Goal: Task Accomplishment & Management: Complete application form

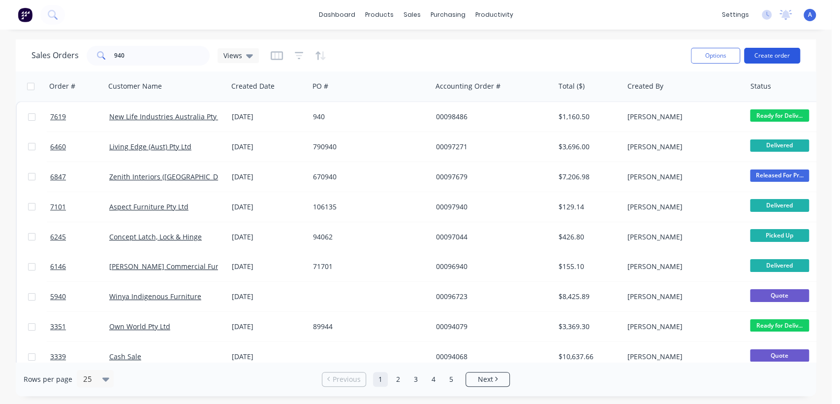
click at [780, 56] on button "Create order" at bounding box center [772, 56] width 56 height 16
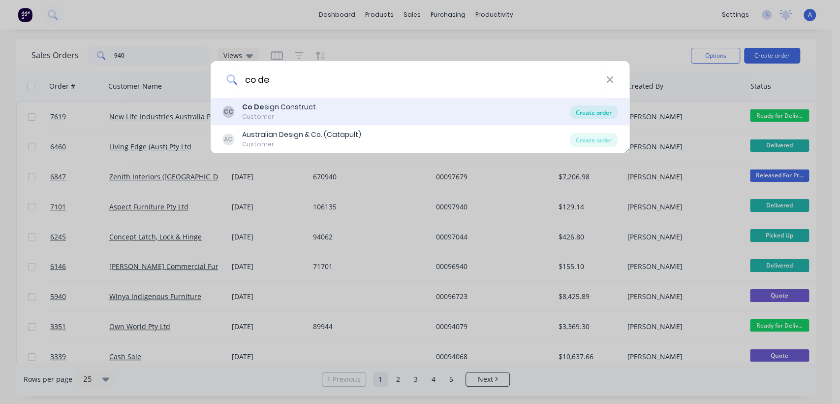
type input "co de"
click at [580, 107] on div "Create order" at bounding box center [594, 112] width 48 height 14
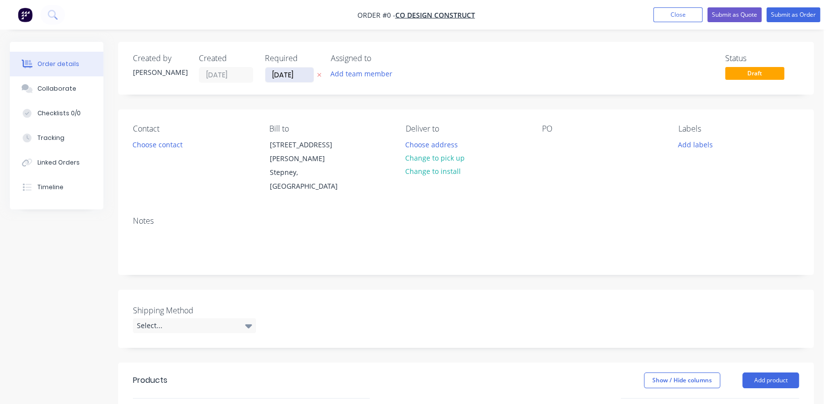
click at [303, 74] on input "[DATE]" at bounding box center [289, 74] width 48 height 15
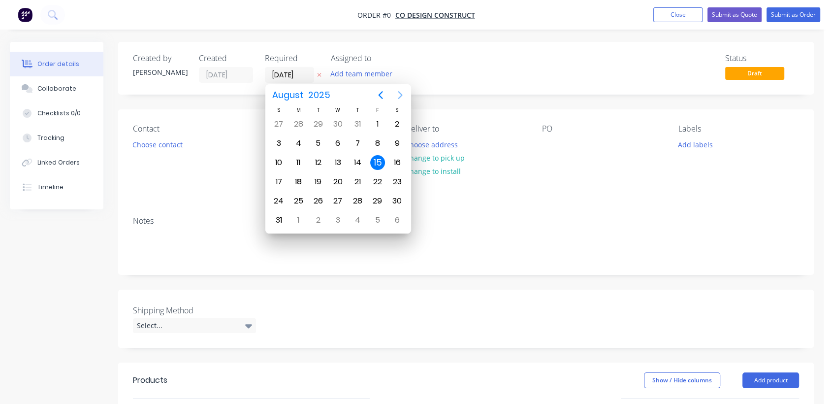
click at [399, 94] on icon "Next page" at bounding box center [400, 95] width 12 height 12
click at [338, 196] on div "31" at bounding box center [337, 200] width 15 height 15
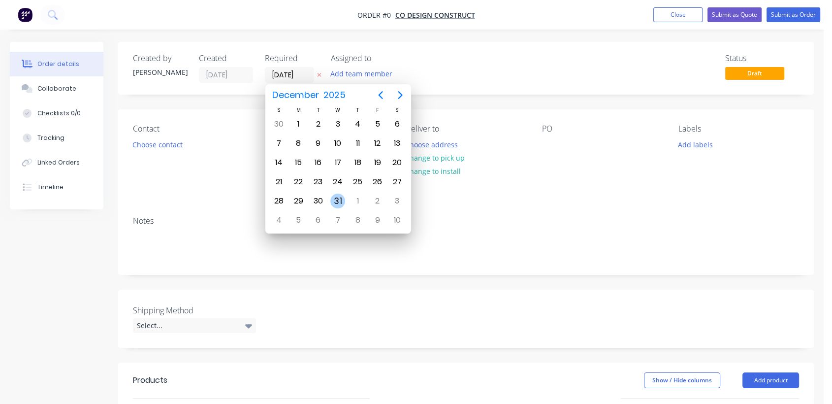
type input "[DATE]"
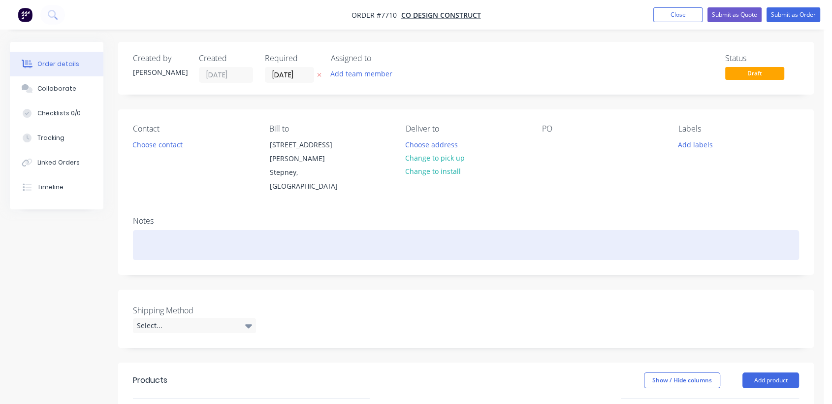
click at [189, 230] on div at bounding box center [466, 245] width 666 height 30
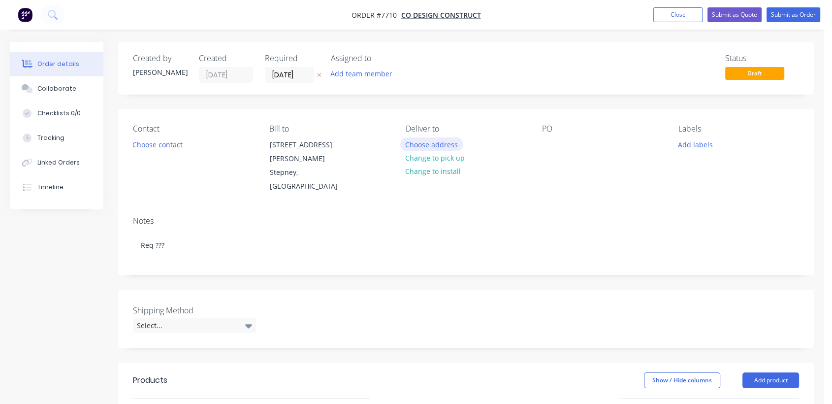
click at [450, 137] on button "Choose address" at bounding box center [431, 143] width 63 height 13
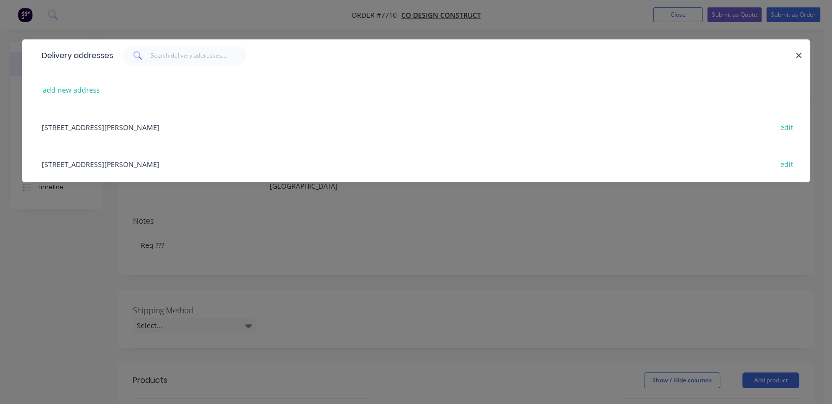
click at [162, 169] on div "[STREET_ADDRESS][PERSON_NAME] edit" at bounding box center [416, 163] width 758 height 37
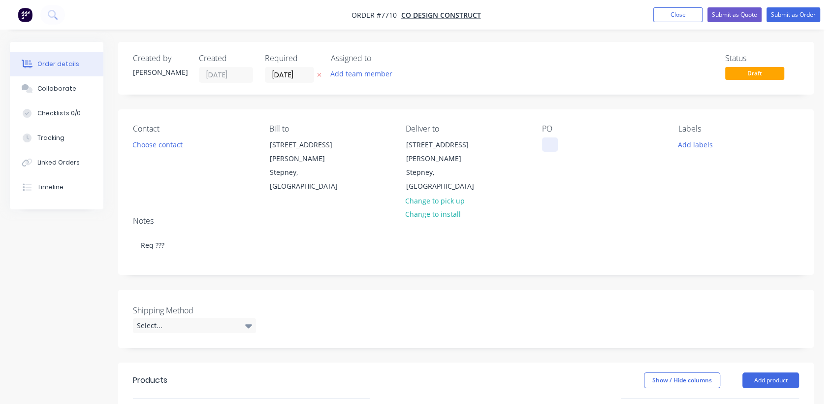
click at [546, 147] on div at bounding box center [550, 144] width 16 height 14
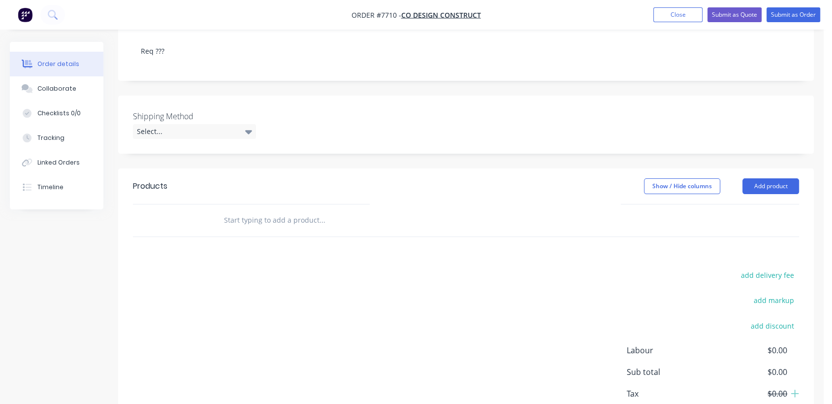
scroll to position [219, 0]
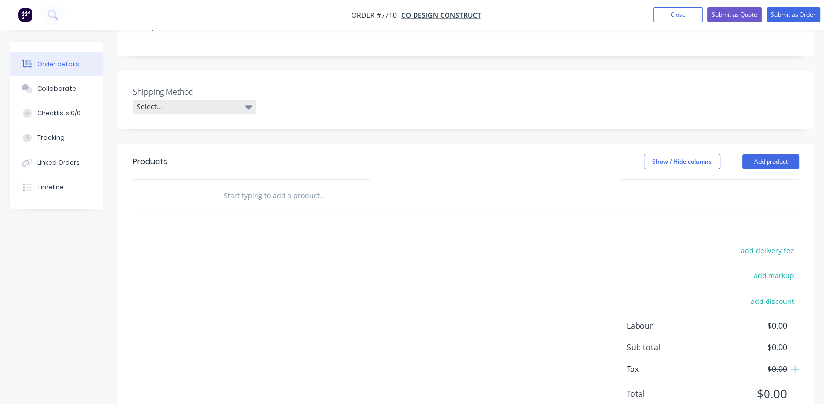
click at [175, 99] on div "Select..." at bounding box center [194, 106] width 123 height 15
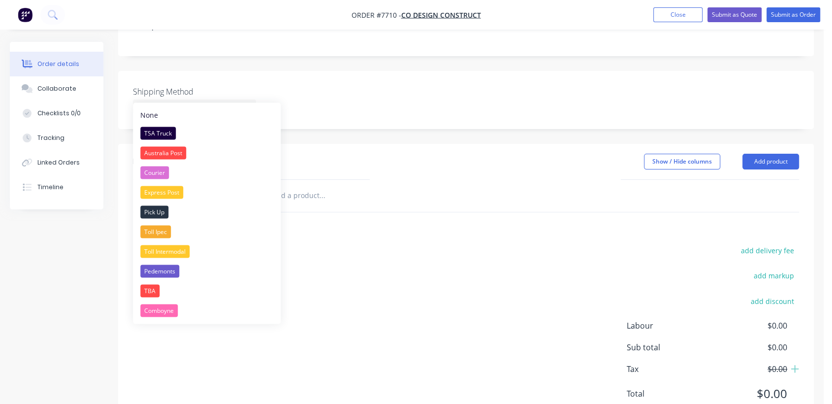
click at [183, 246] on div "Toll Intermodal" at bounding box center [164, 251] width 49 height 13
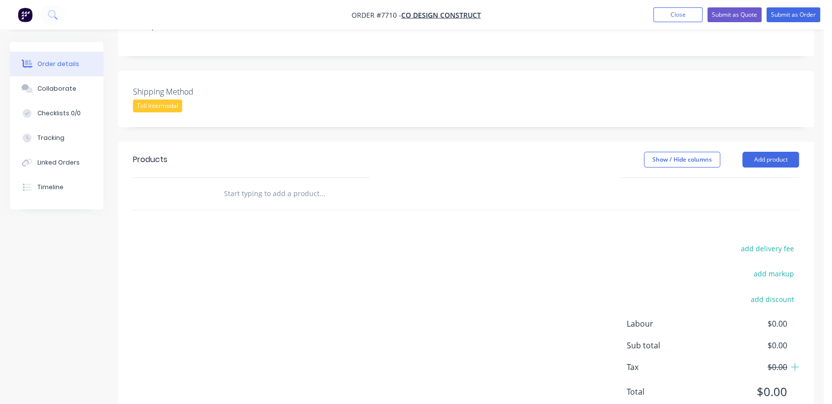
click at [280, 185] on input "text" at bounding box center [322, 194] width 197 height 20
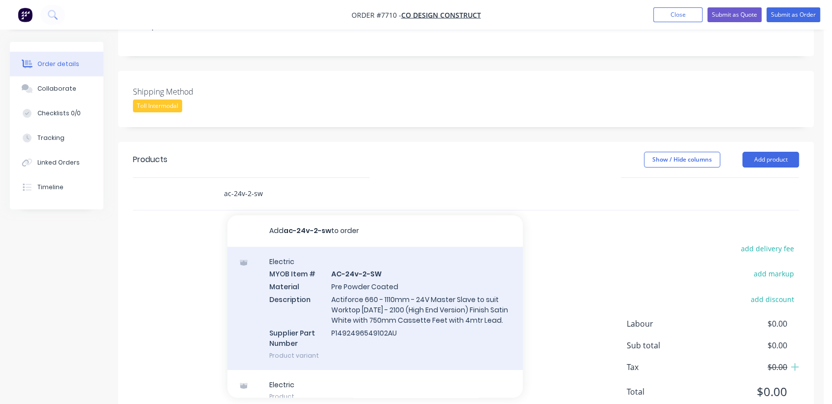
type input "ac-24v-2-sw"
click at [374, 286] on div "Electric MYOB Item # AC-24v-2-SW Material Pre Powder Coated Description Actifor…" at bounding box center [374, 308] width 295 height 123
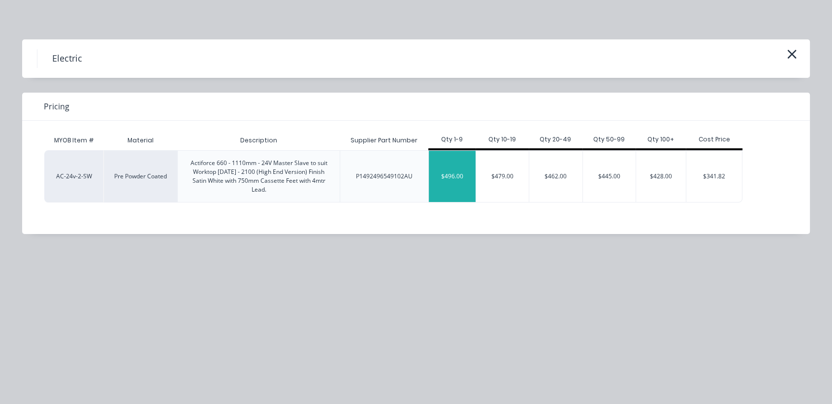
click at [459, 170] on div "$496.00" at bounding box center [452, 176] width 47 height 51
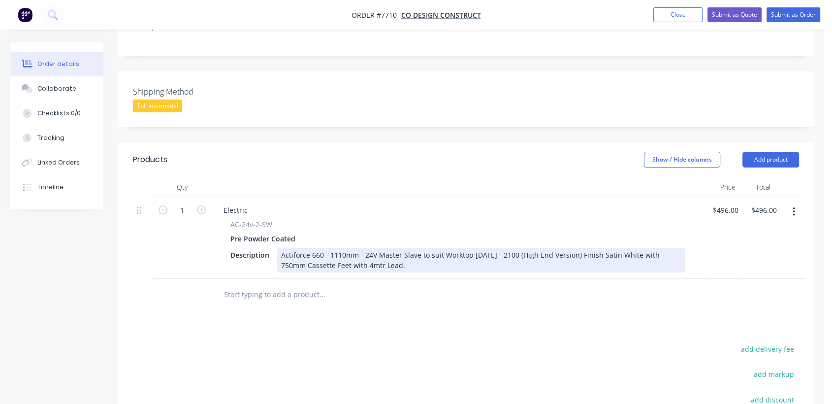
click at [397, 255] on div "Actiforce 660 - 1110mm - 24V Master Slave to suit Worktop [DATE] - 2100 (High E…" at bounding box center [481, 260] width 408 height 25
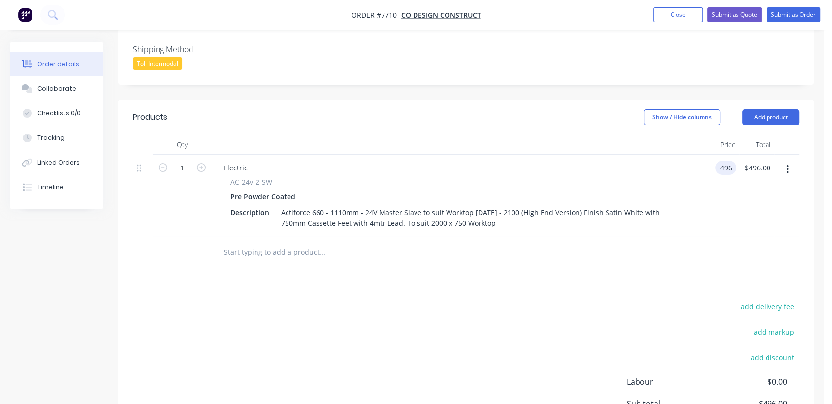
scroll to position [328, 0]
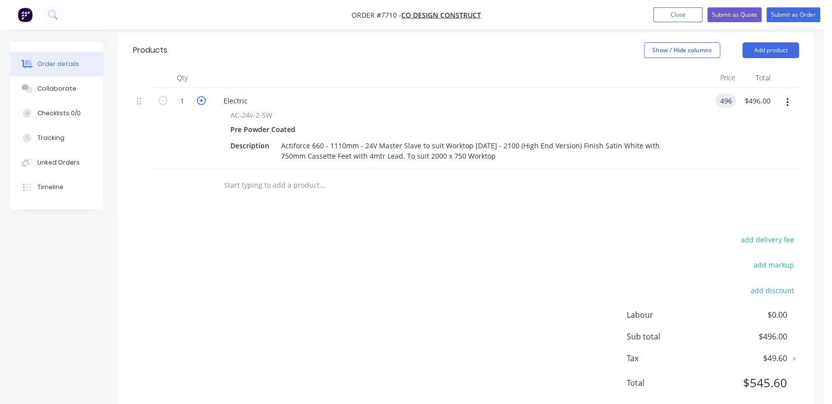
type input "$496.00"
click at [201, 96] on icon "button" at bounding box center [201, 100] width 9 height 9
type input "2"
type input "$992.00"
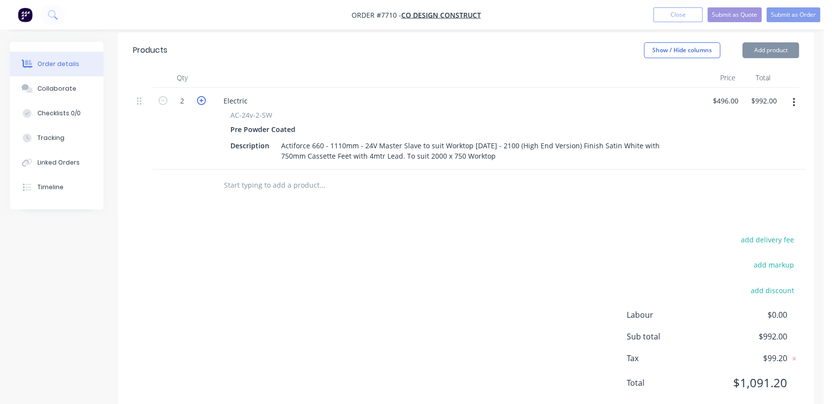
click at [201, 96] on icon "button" at bounding box center [201, 100] width 9 height 9
type input "3"
type input "$1,488.00"
click at [201, 96] on icon "button" at bounding box center [201, 100] width 9 height 9
type input "4"
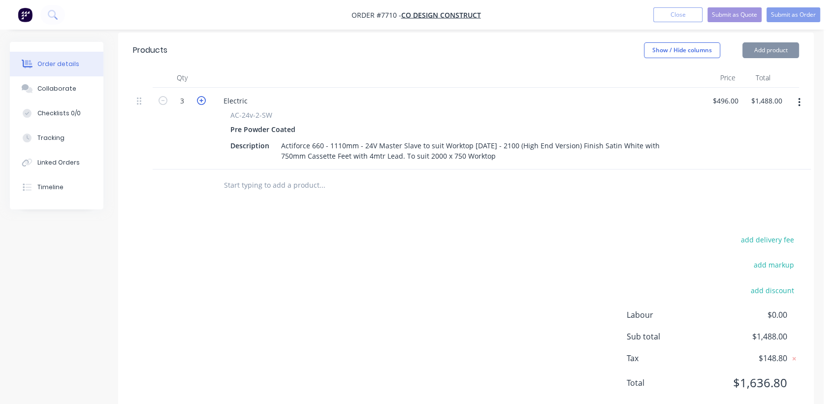
type input "$1,984.00"
click at [289, 175] on input "text" at bounding box center [322, 185] width 197 height 20
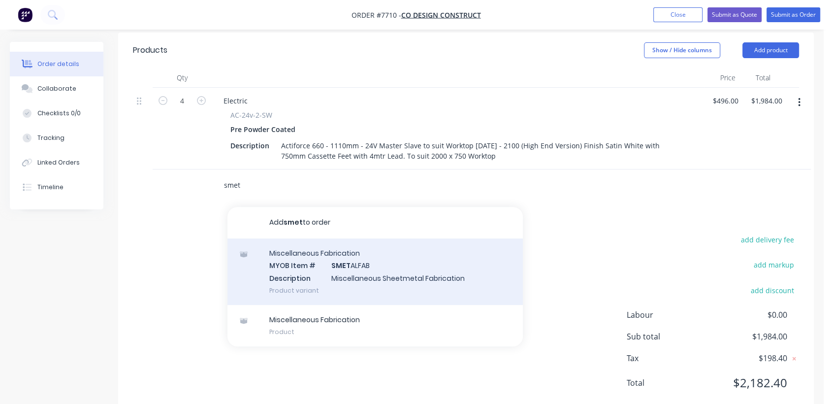
type input "smet"
click at [345, 238] on div "Miscellaneous Fabrication MYOB Item # SMET ALFAB Description Miscellaneous Shee…" at bounding box center [374, 271] width 295 height 66
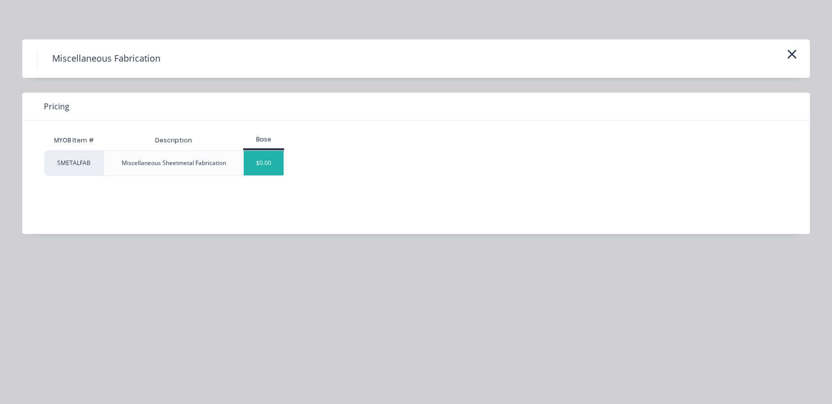
click at [271, 152] on div "$0.00" at bounding box center [264, 163] width 40 height 25
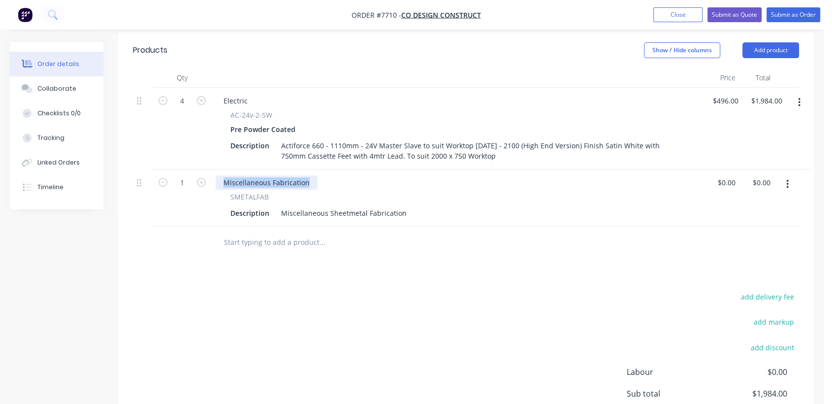
drag, startPoint x: 310, startPoint y: 167, endPoint x: 213, endPoint y: 157, distance: 97.0
click at [213, 169] on div "Miscellaneous Fabrication SMETALFAB Description Miscellaneous Sheetmetal Fabric…" at bounding box center [458, 197] width 492 height 57
click at [202, 178] on icon "button" at bounding box center [201, 182] width 9 height 9
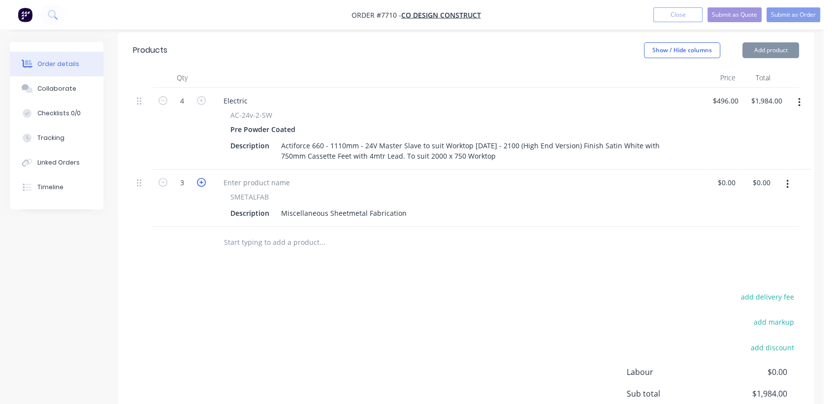
click at [202, 178] on icon "button" at bounding box center [201, 182] width 9 height 9
type input "4"
click at [785, 175] on button "button" at bounding box center [787, 184] width 23 height 18
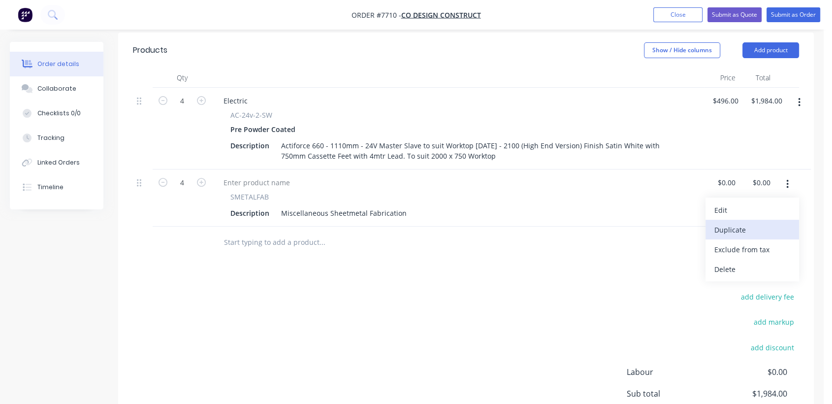
click at [746, 223] on div "Duplicate" at bounding box center [752, 230] width 76 height 14
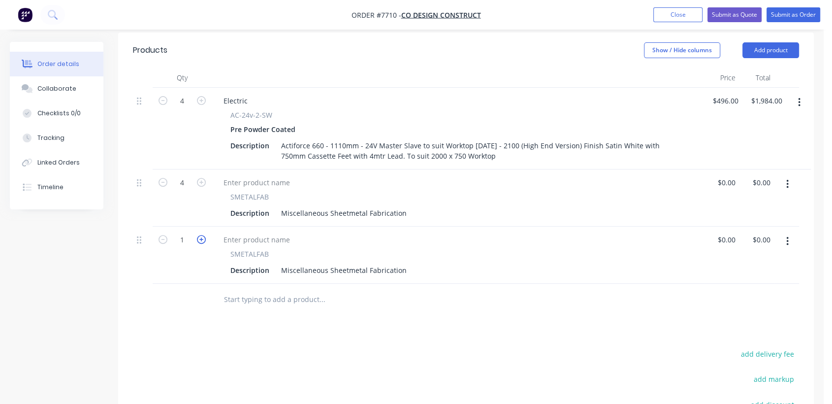
click at [202, 235] on icon "button" at bounding box center [201, 239] width 9 height 9
type input "4"
drag, startPoint x: 278, startPoint y: 256, endPoint x: 520, endPoint y: 257, distance: 241.7
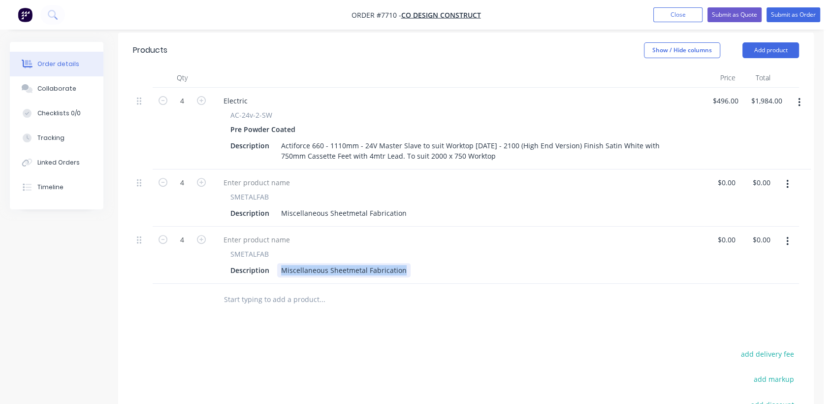
click at [520, 263] on div "Description Miscellaneous Sheetmetal Fabrication" at bounding box center [455, 270] width 459 height 14
paste div
drag, startPoint x: 378, startPoint y: 254, endPoint x: 363, endPoint y: 253, distance: 14.4
click at [363, 263] on div "* Custom Height * 30h x 1300w x 77d Top Hat Stiffener to suit" at bounding box center [383, 270] width 212 height 14
type input "$65.00"
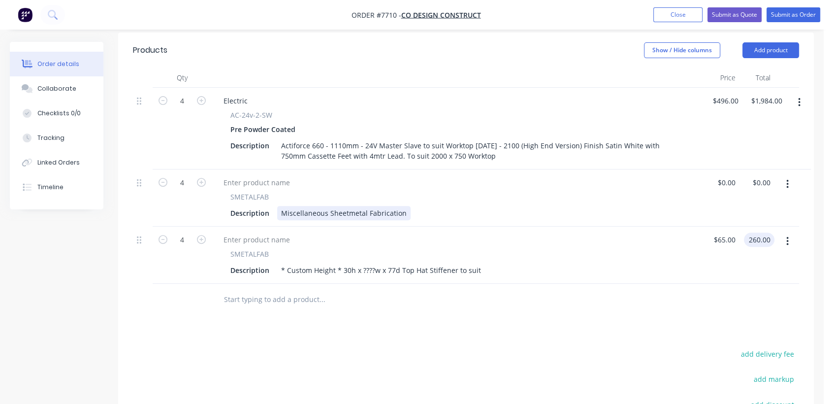
type input "$260.00"
drag, startPoint x: 403, startPoint y: 196, endPoint x: 276, endPoint y: 202, distance: 127.1
click at [277, 206] on div "Miscellaneous Sheetmetal Fabrication" at bounding box center [343, 213] width 133 height 14
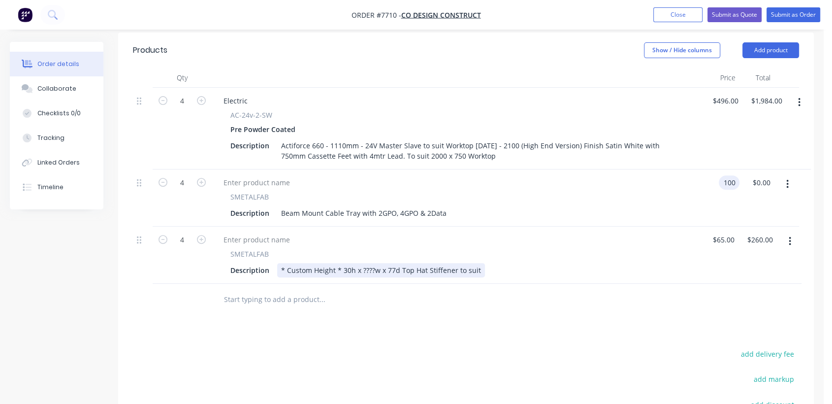
type input "$100.00"
type input "$400.00"
click at [288, 289] on input "text" at bounding box center [322, 299] width 197 height 20
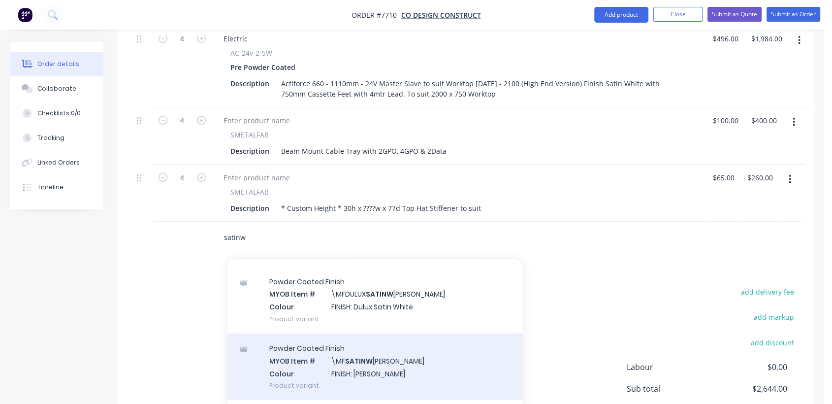
scroll to position [437, 0]
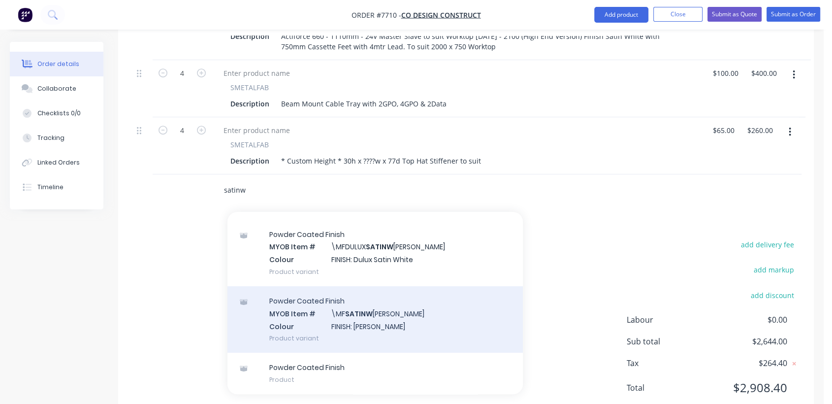
type input "satinw"
click at [382, 308] on div "Powder Coated Finish MYOB Item # \MF SATINW [PERSON_NAME] Colour FINISH: Satin …" at bounding box center [374, 319] width 295 height 66
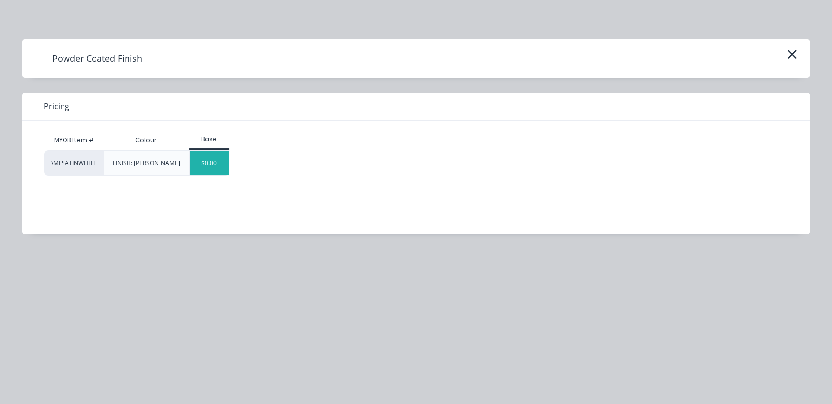
click at [211, 162] on div "$0.00" at bounding box center [210, 163] width 40 height 25
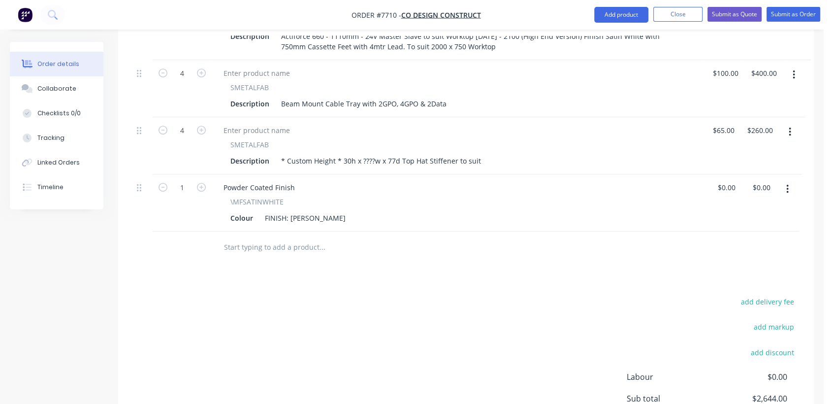
click at [280, 237] on input "text" at bounding box center [322, 247] width 197 height 20
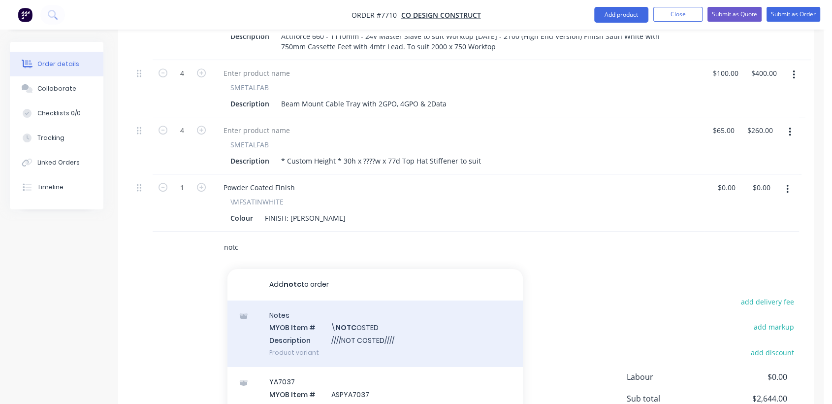
type input "notc"
click at [371, 320] on div "Notes MYOB Item # \ NOTC OSTED Description ////NOT COSTED//// Product variant" at bounding box center [374, 333] width 295 height 66
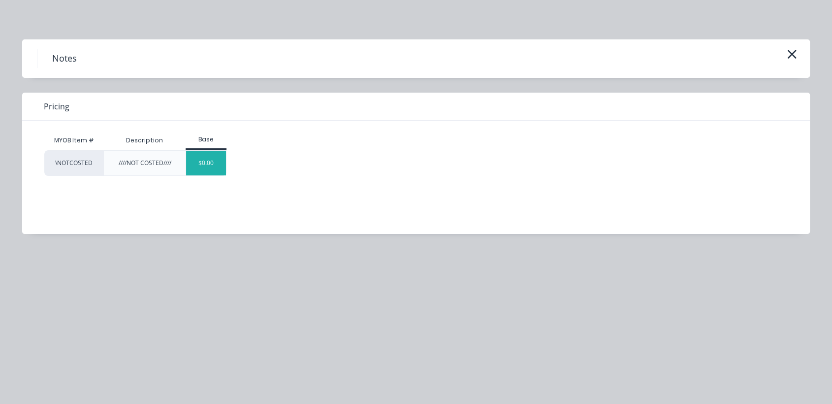
click at [213, 166] on div "$0.00" at bounding box center [206, 163] width 40 height 25
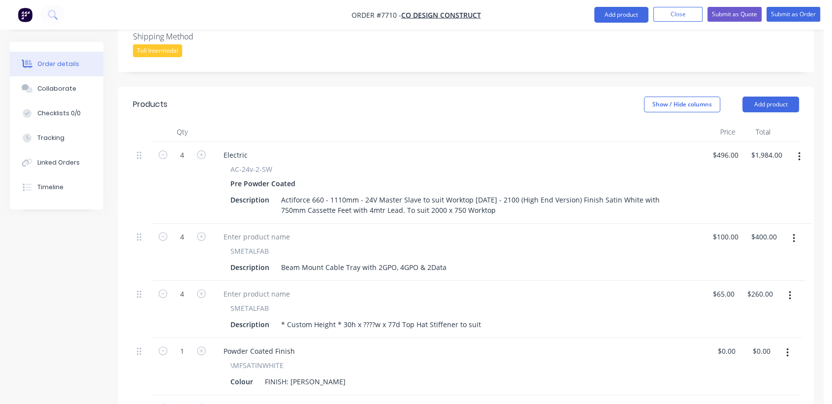
scroll to position [273, 0]
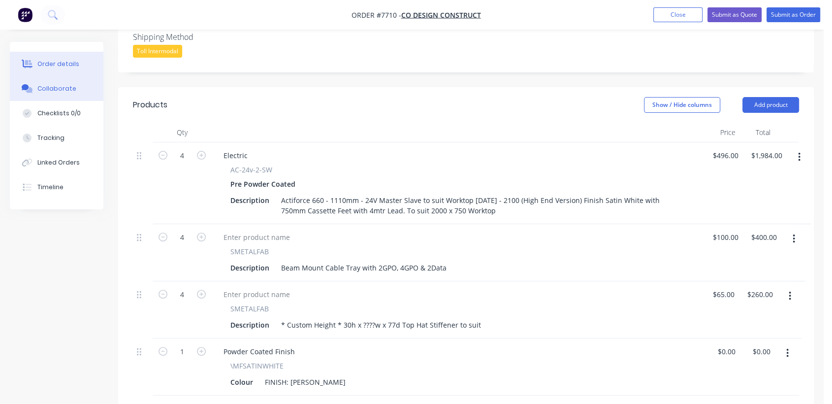
click at [77, 88] on button "Collaborate" at bounding box center [57, 88] width 94 height 25
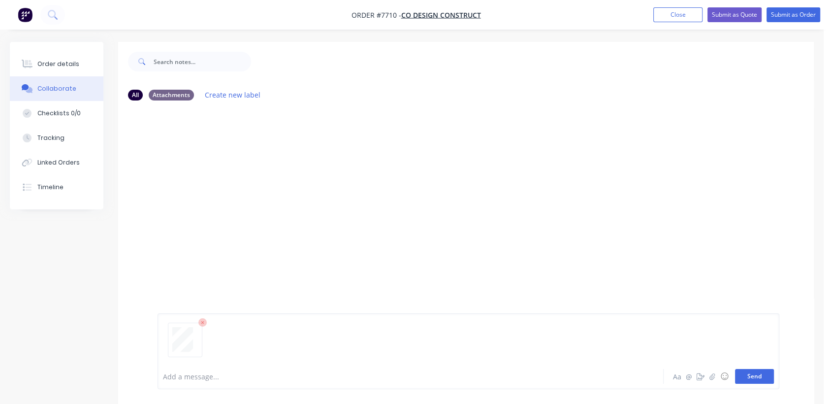
click at [756, 378] on button "Send" at bounding box center [754, 376] width 39 height 15
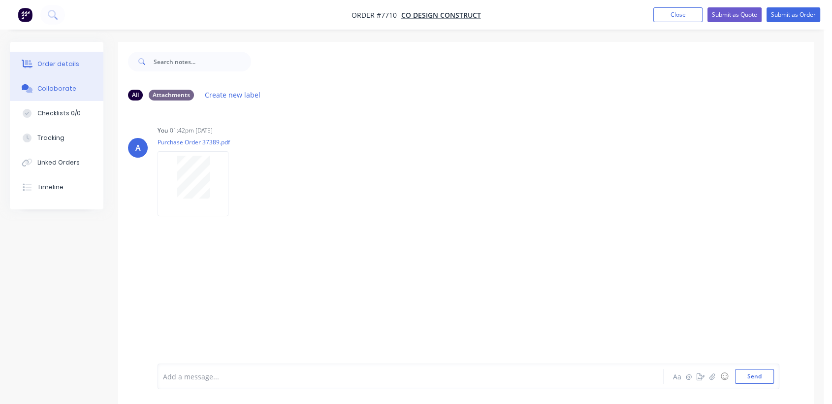
click at [74, 63] on div "Order details" at bounding box center [58, 64] width 42 height 9
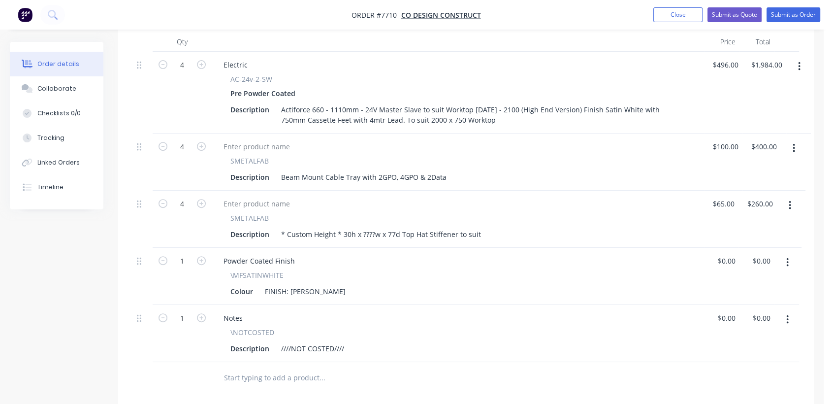
scroll to position [383, 0]
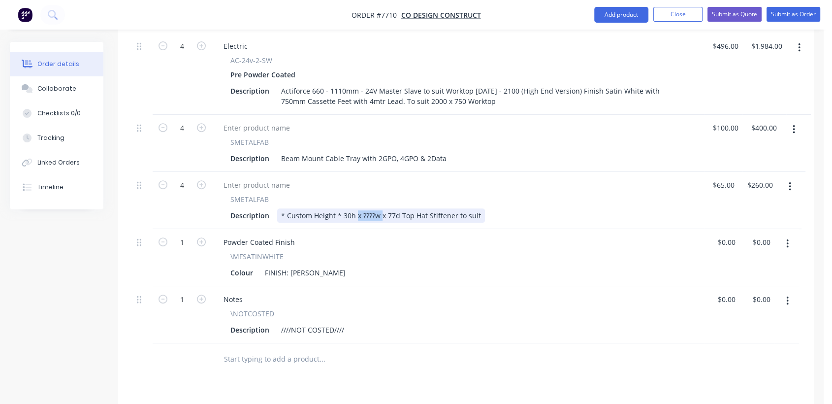
drag, startPoint x: 379, startPoint y: 200, endPoint x: 355, endPoint y: 194, distance: 23.9
click at [355, 208] on div "* Custom Height * 30h x ????w x 77d Top Hat Stiffener to suit" at bounding box center [381, 215] width 208 height 14
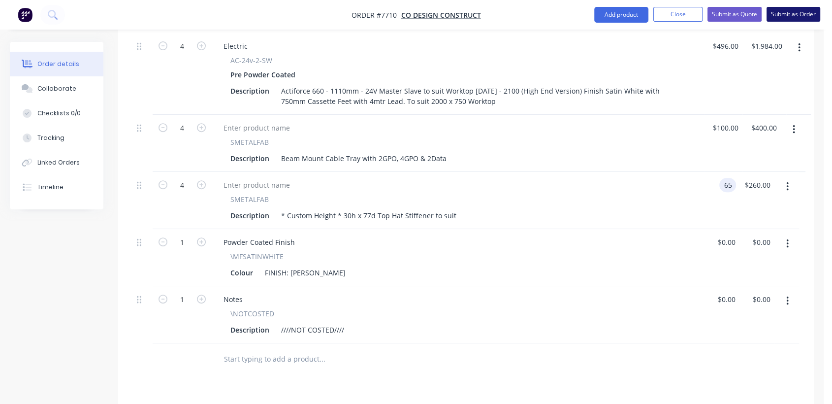
type input "$65.00"
click at [784, 12] on button "Submit as Order" at bounding box center [794, 14] width 54 height 15
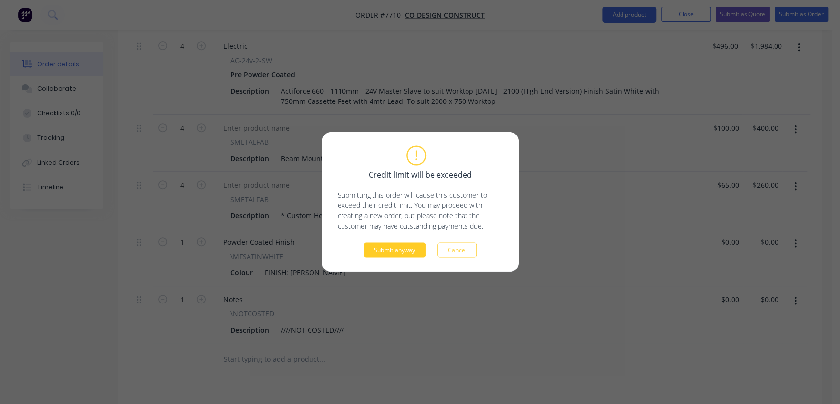
click at [402, 245] on button "Submit anyway" at bounding box center [395, 250] width 62 height 15
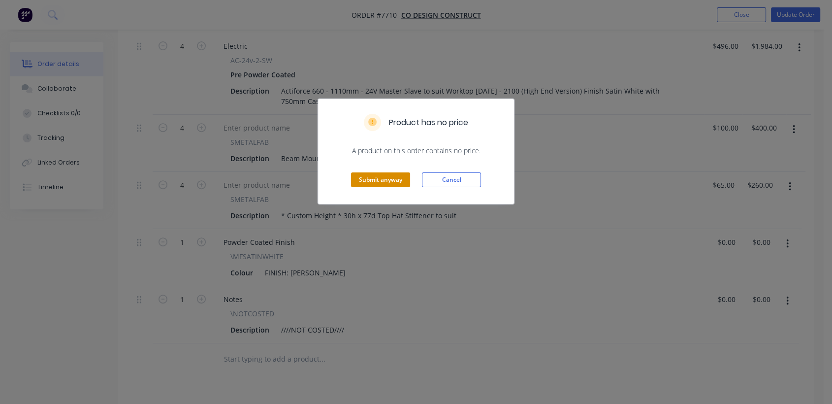
click at [388, 179] on button "Submit anyway" at bounding box center [380, 179] width 59 height 15
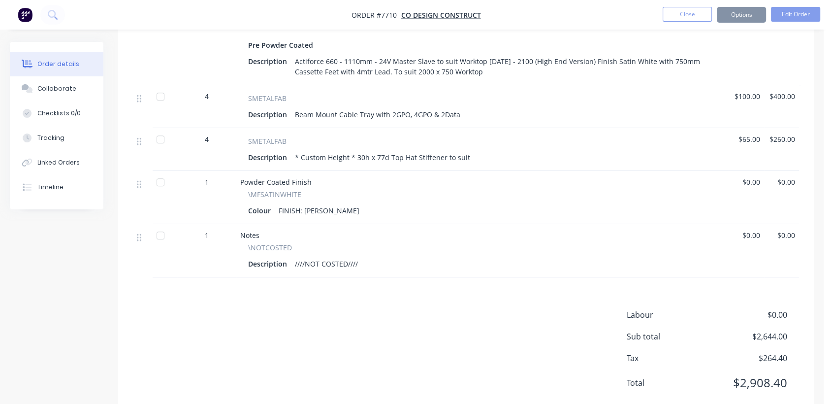
scroll to position [372, 0]
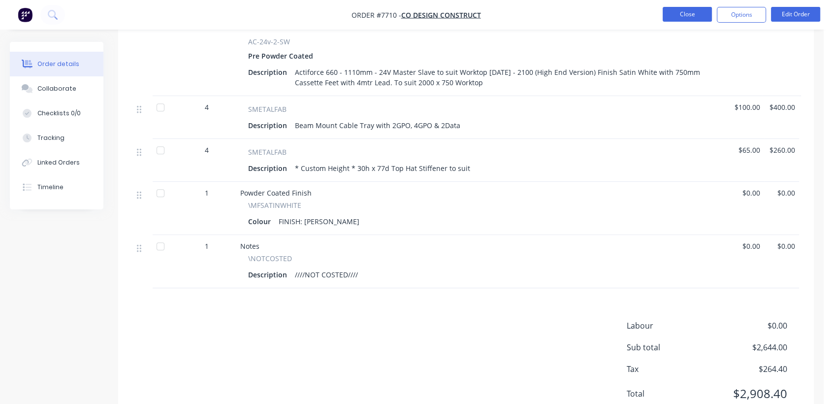
click at [685, 9] on button "Close" at bounding box center [687, 14] width 49 height 15
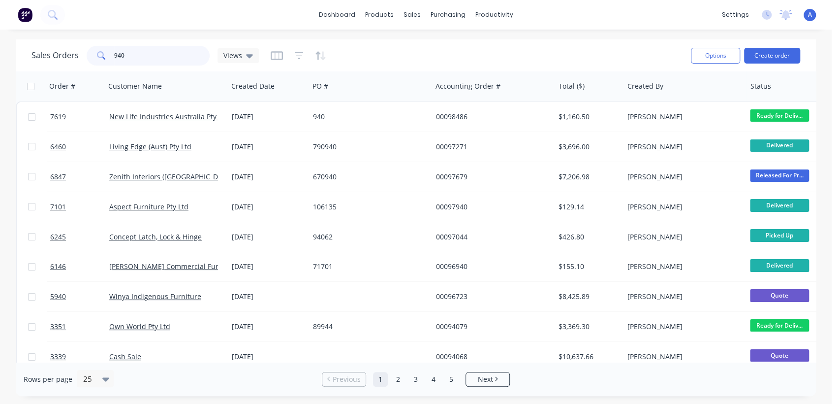
drag, startPoint x: 129, startPoint y: 52, endPoint x: 98, endPoint y: 43, distance: 31.6
click at [98, 43] on div "Sales Orders 940 Views" at bounding box center [358, 55] width 652 height 24
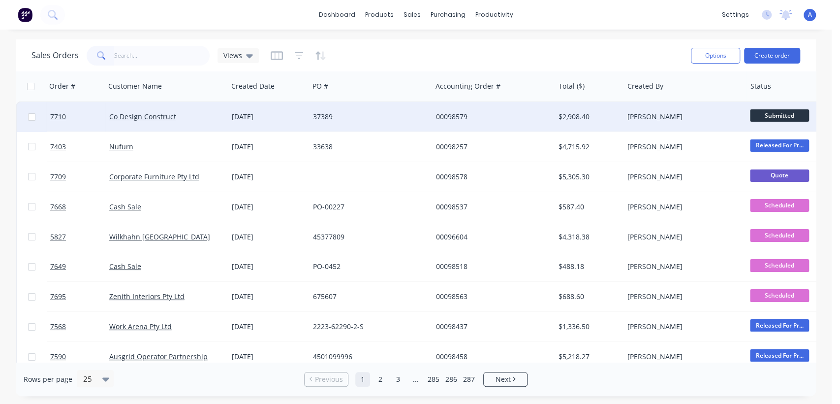
click at [371, 114] on div "37389" at bounding box center [367, 117] width 109 height 10
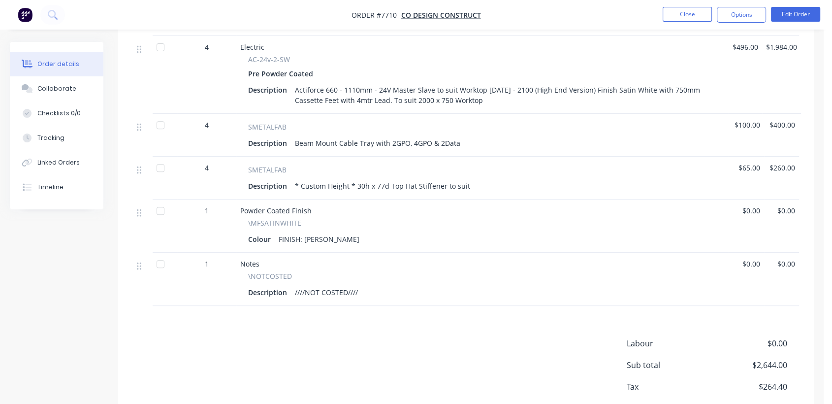
scroll to position [328, 0]
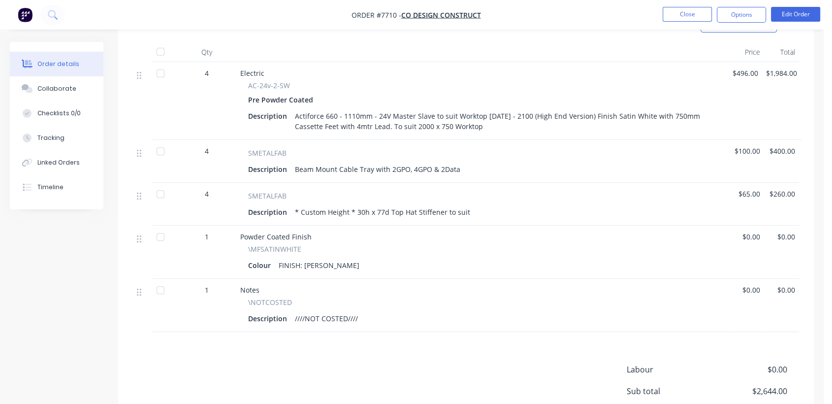
click at [368, 212] on div "* Custom Height * 30h x 77d Top Hat Stiffener to suit" at bounding box center [382, 212] width 183 height 14
click at [806, 12] on button "Edit Order" at bounding box center [795, 14] width 49 height 15
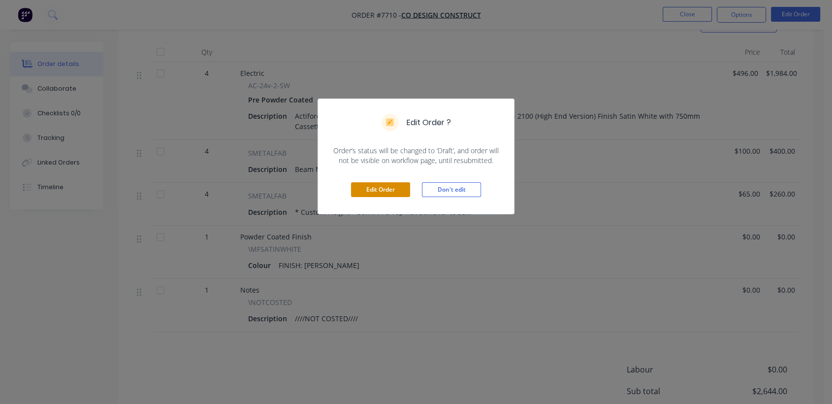
click at [384, 187] on button "Edit Order" at bounding box center [380, 189] width 59 height 15
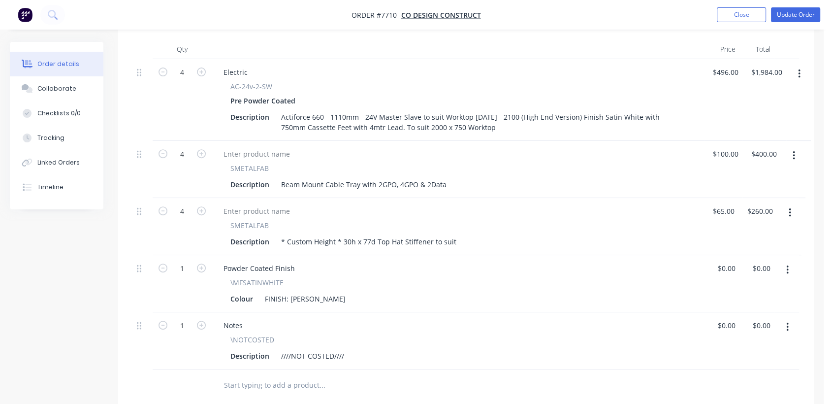
scroll to position [383, 0]
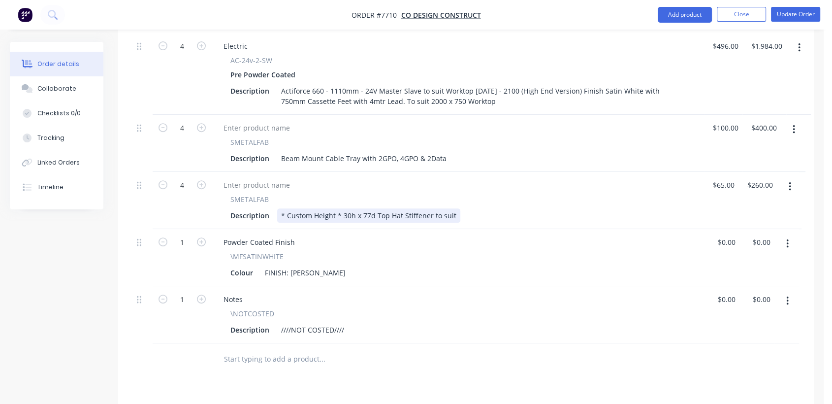
click at [355, 208] on div "* Custom Height * 30h x 77d Top Hat Stiffener to suit" at bounding box center [368, 215] width 183 height 14
type input "$65.00"
click at [347, 322] on div "Description ////NOT COSTED////" at bounding box center [455, 329] width 459 height 14
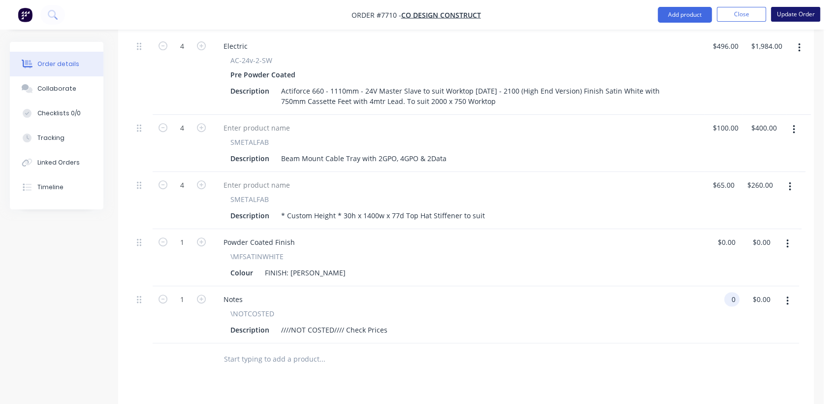
type input "$0.00"
click at [790, 11] on button "Update Order" at bounding box center [795, 14] width 49 height 15
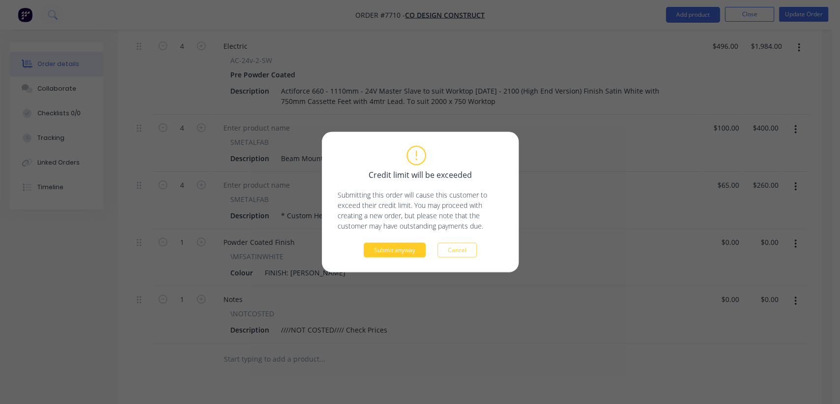
click at [399, 246] on button "Submit anyway" at bounding box center [395, 250] width 62 height 15
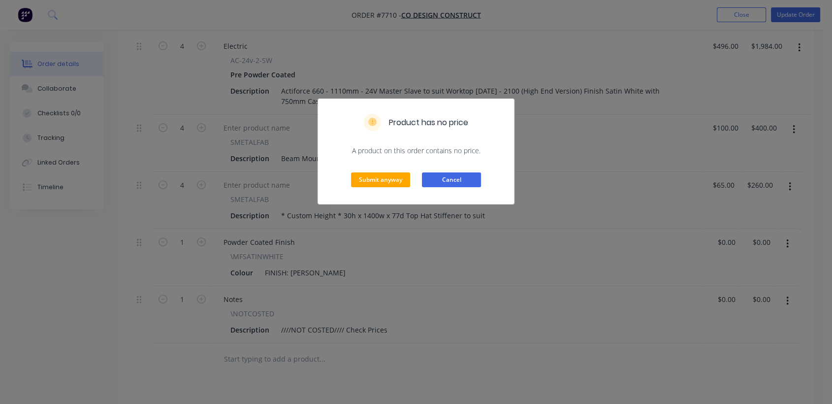
click at [463, 177] on button "Cancel" at bounding box center [451, 179] width 59 height 15
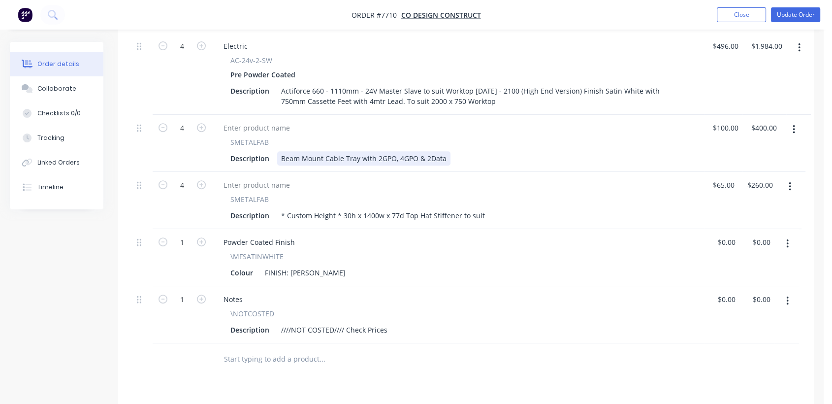
click at [280, 151] on div "Beam Mount Cable Tray with 2GPO, 4GPO & 2Data" at bounding box center [363, 158] width 173 height 14
click at [366, 265] on div "Colour FINISH: [PERSON_NAME]" at bounding box center [455, 272] width 459 height 14
click at [800, 14] on button "Update Order" at bounding box center [795, 14] width 49 height 15
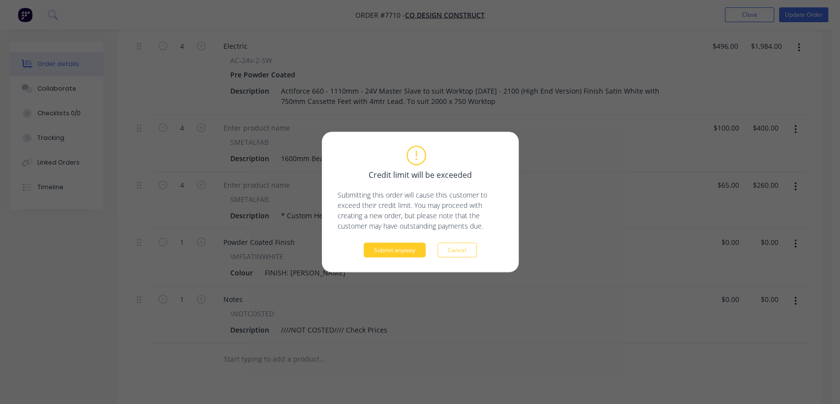
click at [404, 248] on button "Submit anyway" at bounding box center [395, 250] width 62 height 15
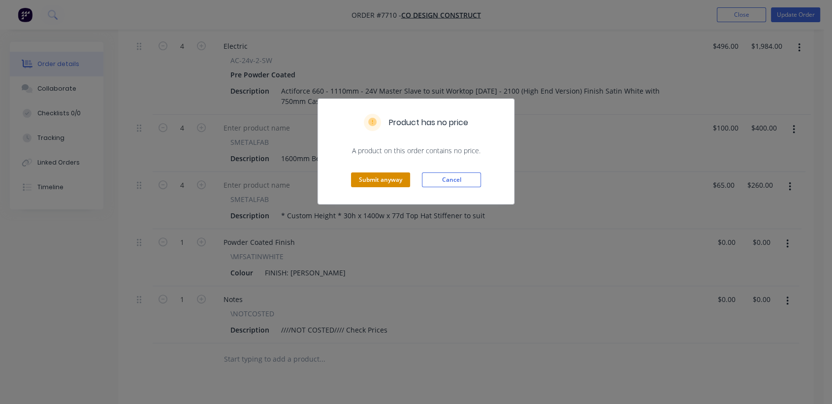
click at [370, 177] on button "Submit anyway" at bounding box center [380, 179] width 59 height 15
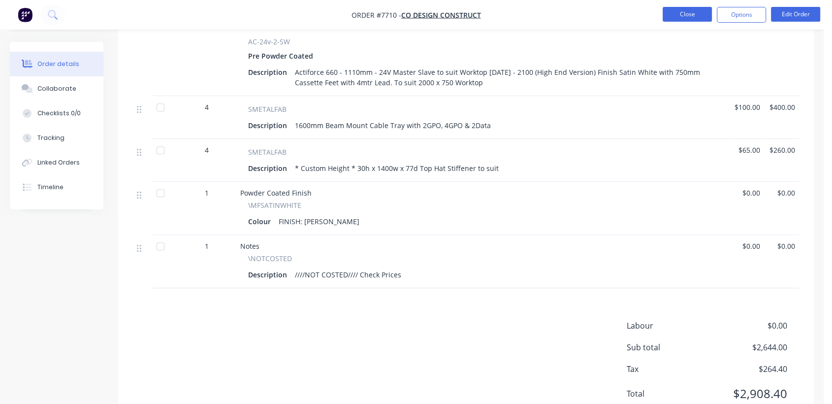
click at [697, 9] on button "Close" at bounding box center [687, 14] width 49 height 15
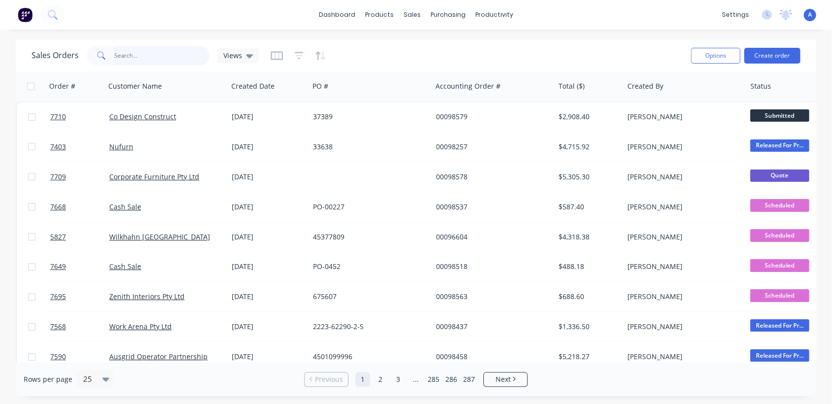
click at [185, 53] on input "text" at bounding box center [162, 56] width 96 height 20
type input "98536"
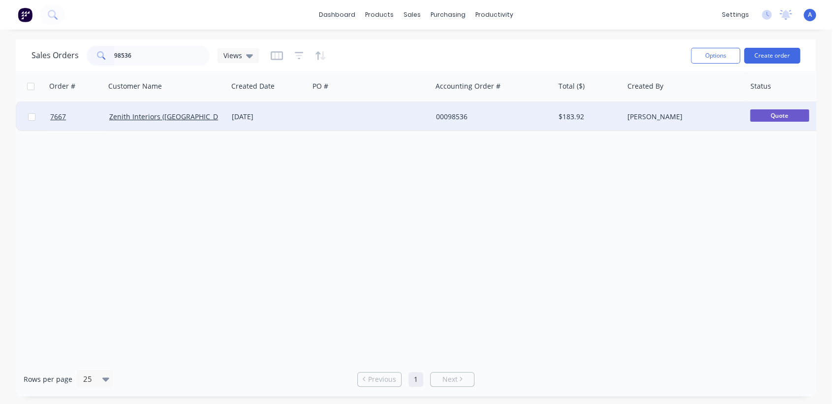
click at [272, 112] on div "[DATE]" at bounding box center [268, 117] width 73 height 10
